Goal: Task Accomplishment & Management: Manage account settings

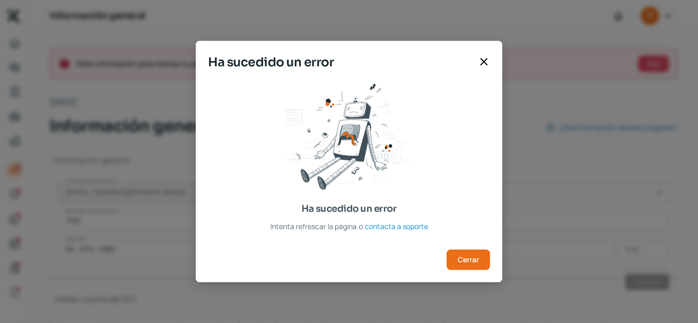
click at [481, 64] on icon at bounding box center [484, 62] width 6 height 6
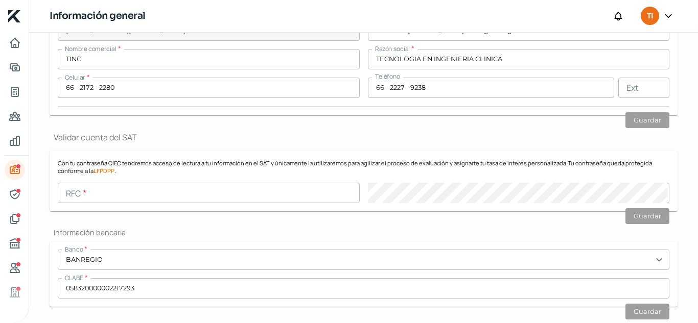
scroll to position [204, 0]
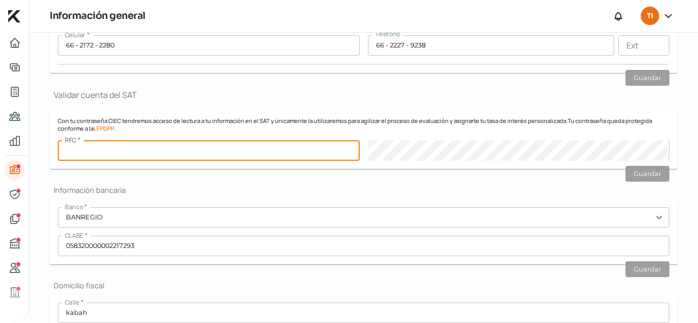
click at [171, 143] on input "text" at bounding box center [209, 150] width 302 height 20
type input "TIC1806127D3"
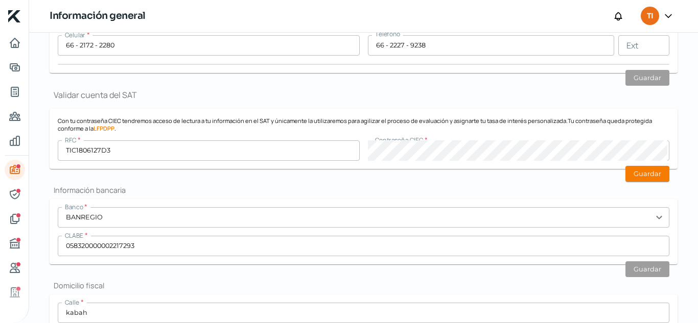
click at [620, 125] on p "Con tu contraseña CIEC tendremos acceso de lectura a tu información en el SAT y…" at bounding box center [363, 124] width 611 height 15
click at [638, 174] on button "Guardar" at bounding box center [647, 174] width 44 height 16
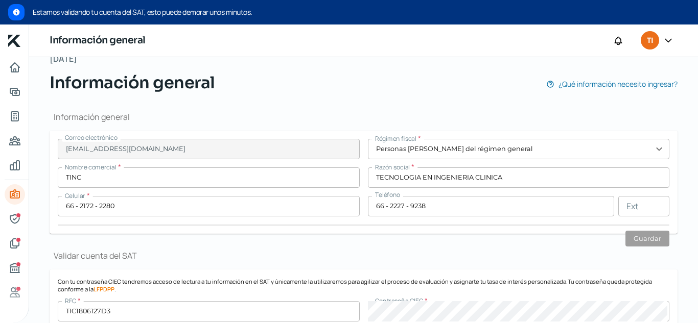
scroll to position [0, 0]
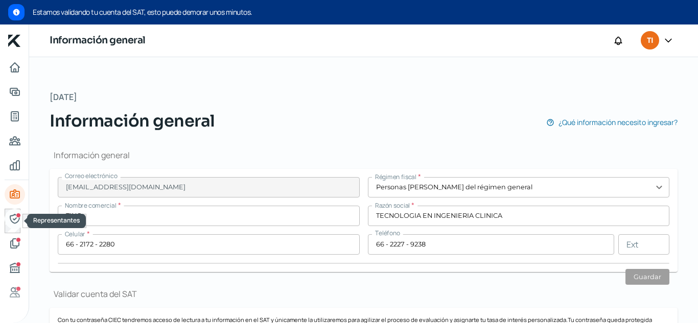
click at [13, 219] on icon "Representantes" at bounding box center [14, 218] width 9 height 9
